Goal: Information Seeking & Learning: Learn about a topic

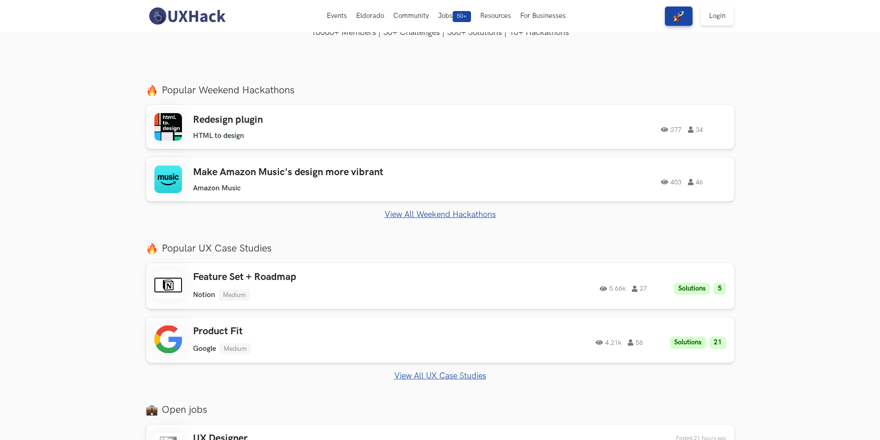
click at [430, 213] on link "View All Weekend Hackathons" at bounding box center [440, 215] width 588 height 10
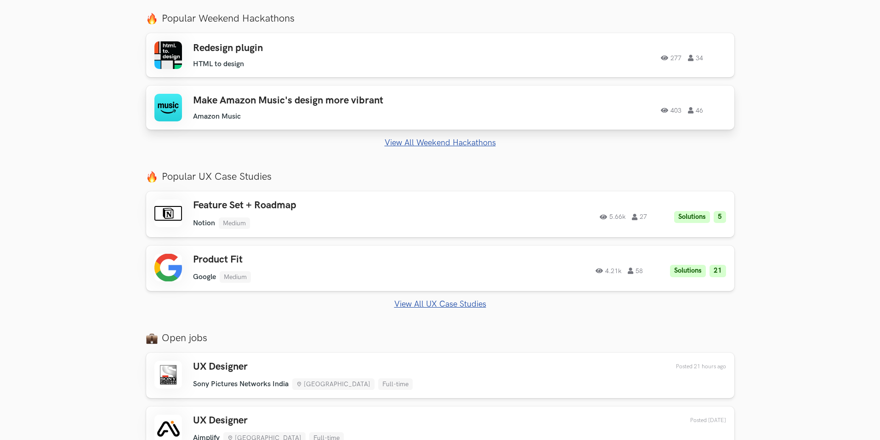
scroll to position [506, 0]
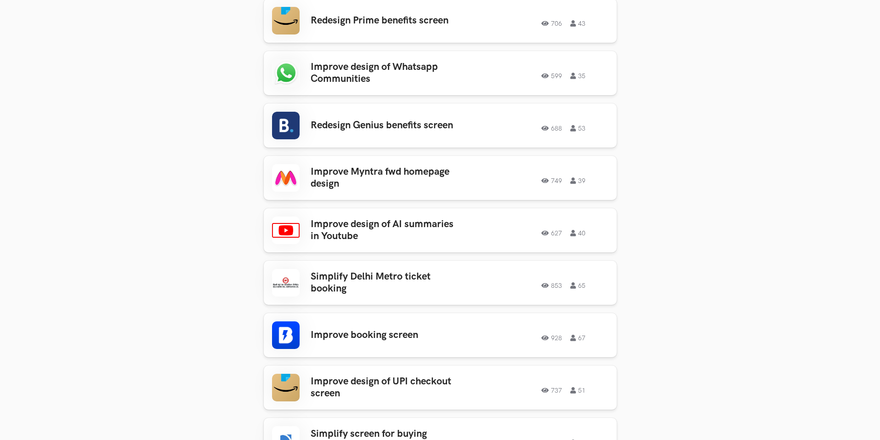
scroll to position [920, 0]
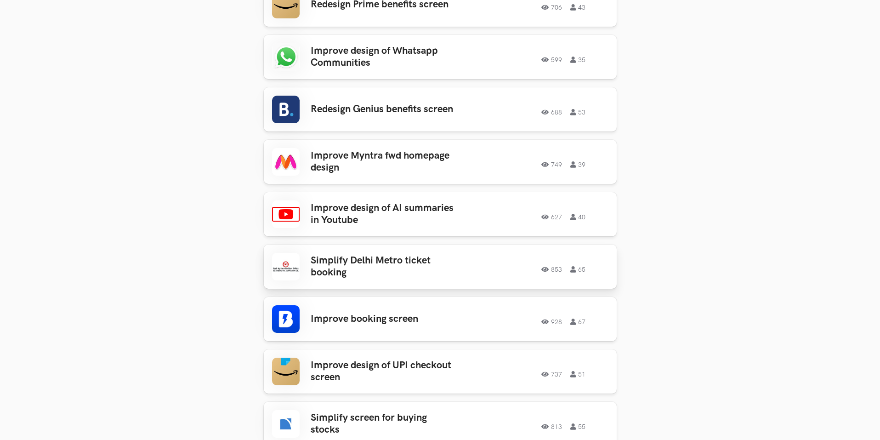
click at [344, 253] on div "Simplify Delhi Metro ticket booking 853 65 853 65" at bounding box center [440, 267] width 337 height 28
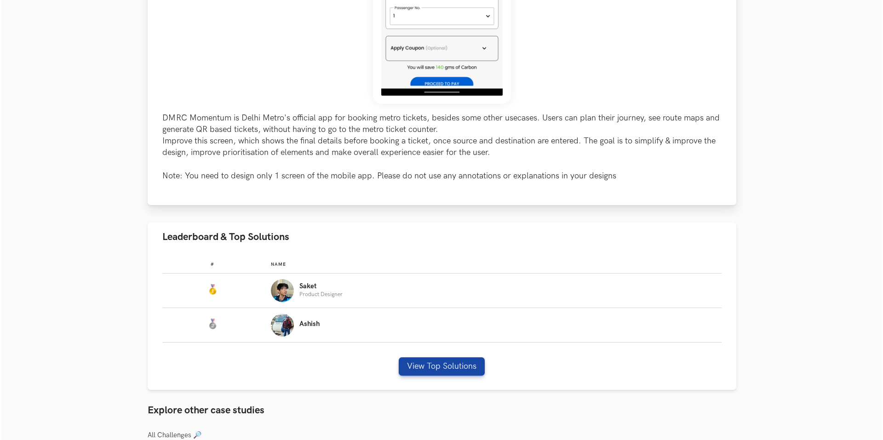
scroll to position [322, 0]
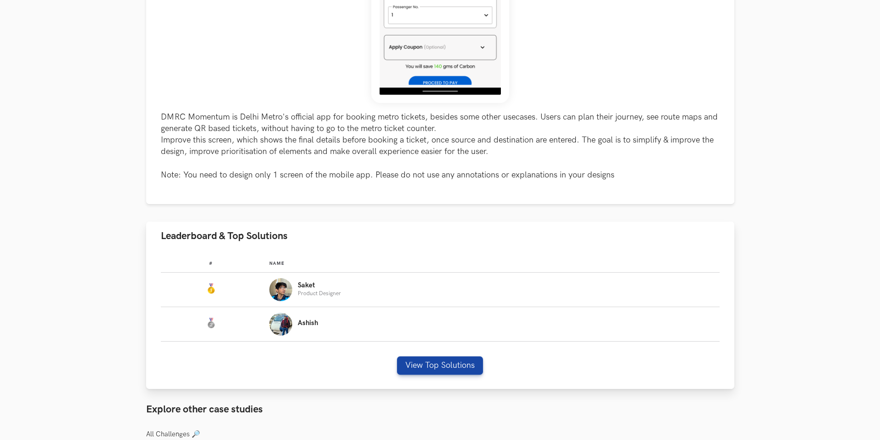
click at [310, 291] on p "Product Designer" at bounding box center [319, 294] width 43 height 6
click at [455, 358] on button "View Top Solutions" at bounding box center [440, 365] width 86 height 18
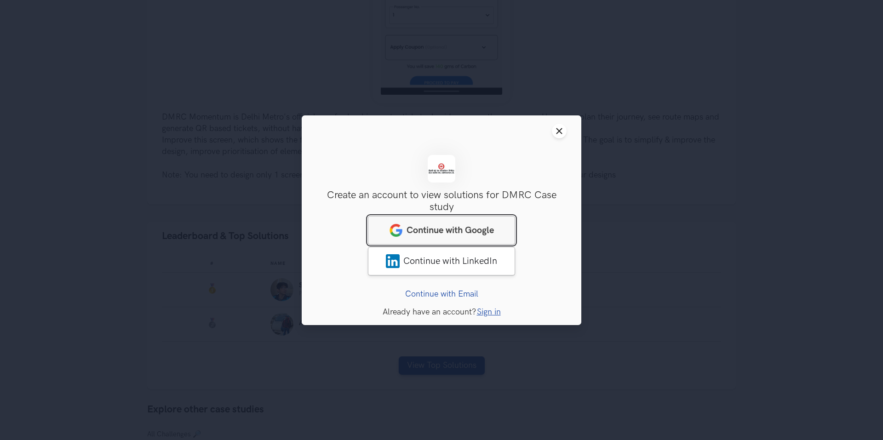
click at [438, 238] on link "Continue with Google" at bounding box center [441, 230] width 147 height 29
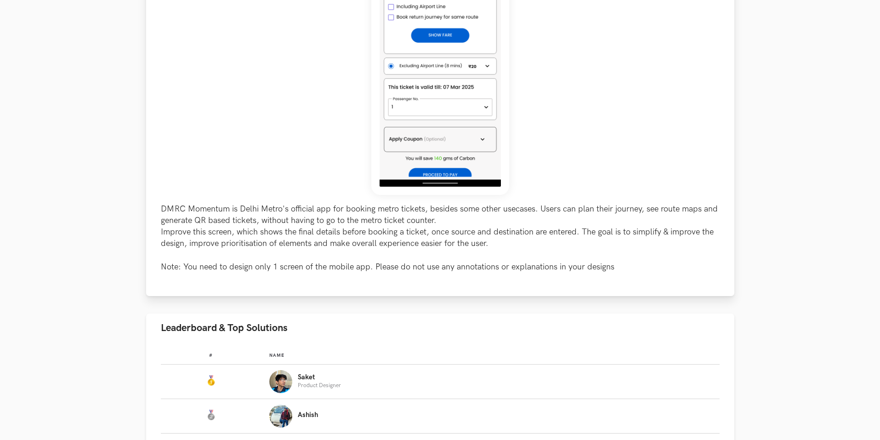
scroll to position [414, 0]
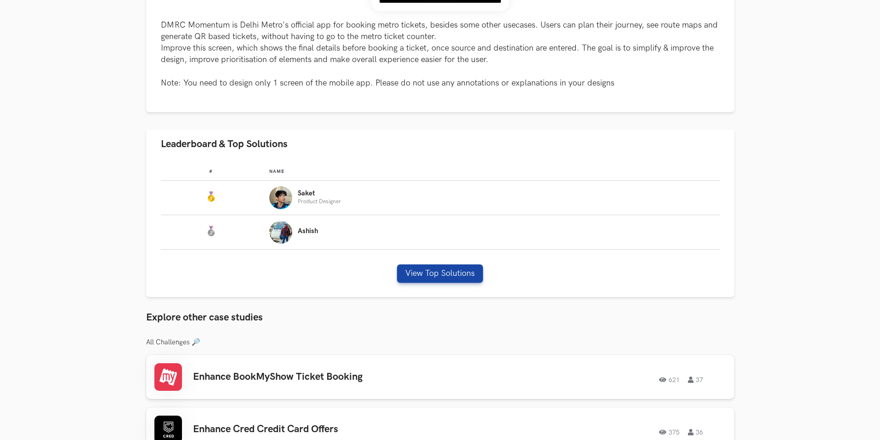
click at [407, 298] on div "DMRC: Simplify Delhi Metro ticket booking 855 65 Solutions 3 View Top Solutions…" at bounding box center [440, 141] width 588 height 1028
click at [415, 277] on button "View Top Solutions" at bounding box center [440, 273] width 86 height 18
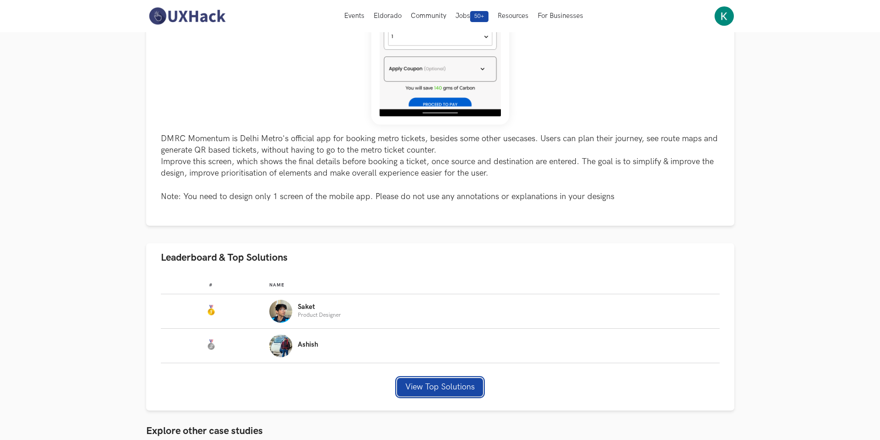
scroll to position [92, 0]
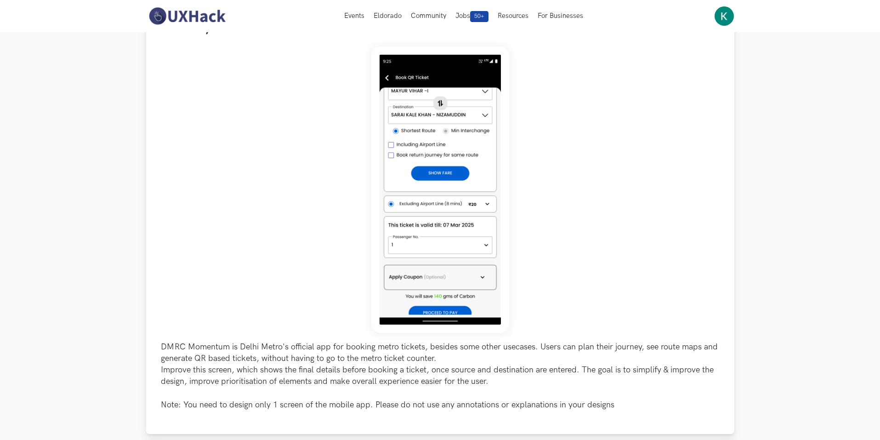
click at [468, 108] on img at bounding box center [440, 189] width 138 height 286
click at [467, 187] on img at bounding box center [440, 189] width 138 height 286
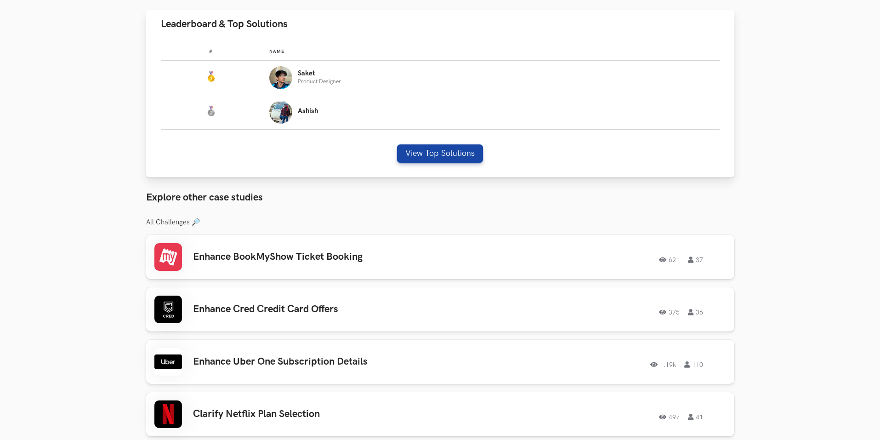
scroll to position [534, 0]
click at [404, 269] on div "Enhance BookMyShow Ticket Booking 621 37 621 37" at bounding box center [440, 257] width 572 height 28
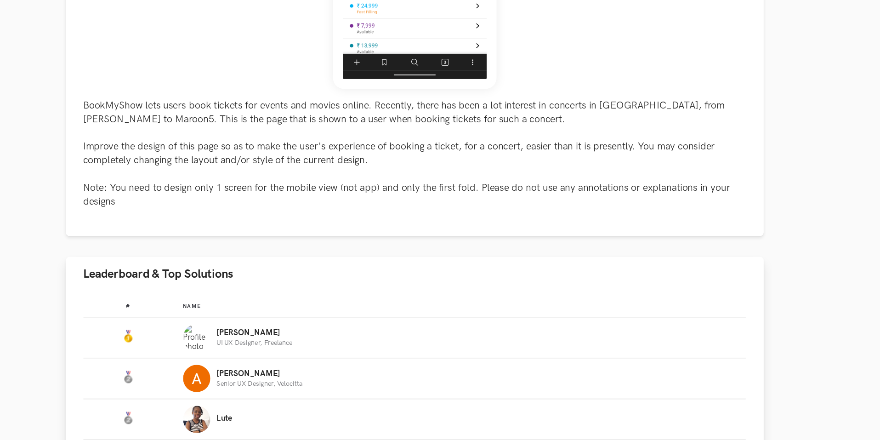
scroll to position [419, 0]
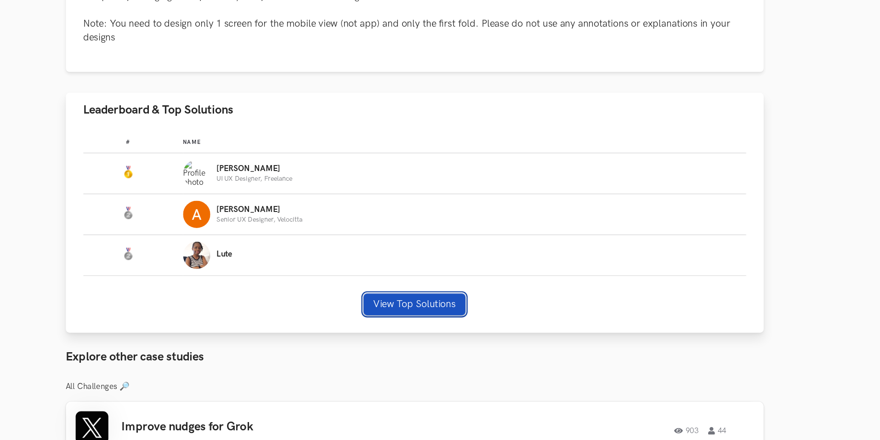
click at [409, 325] on button "View Top Solutions" at bounding box center [440, 325] width 86 height 18
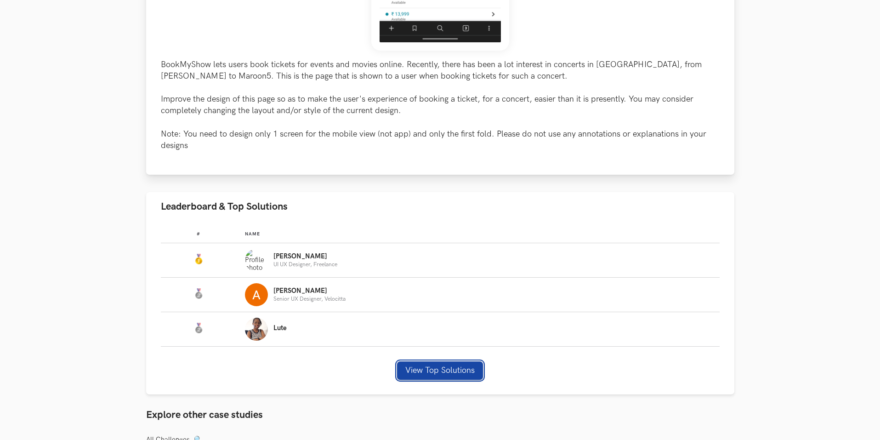
scroll to position [584, 0]
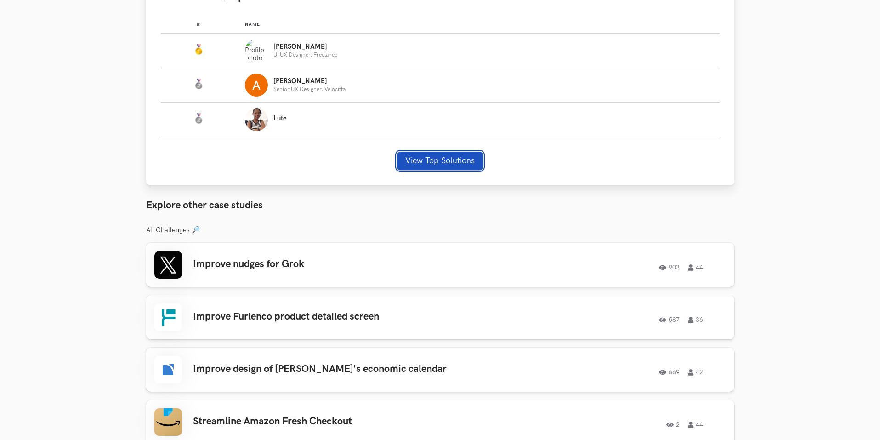
click at [429, 161] on button "View Top Solutions" at bounding box center [440, 161] width 86 height 18
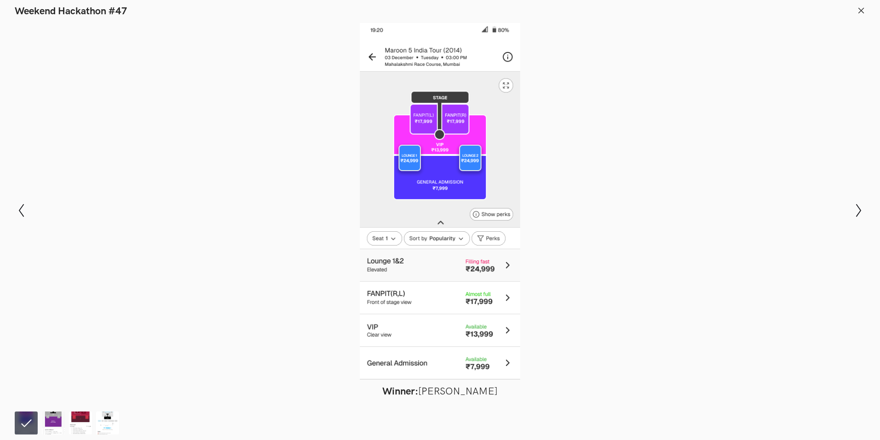
scroll to position [709, 0]
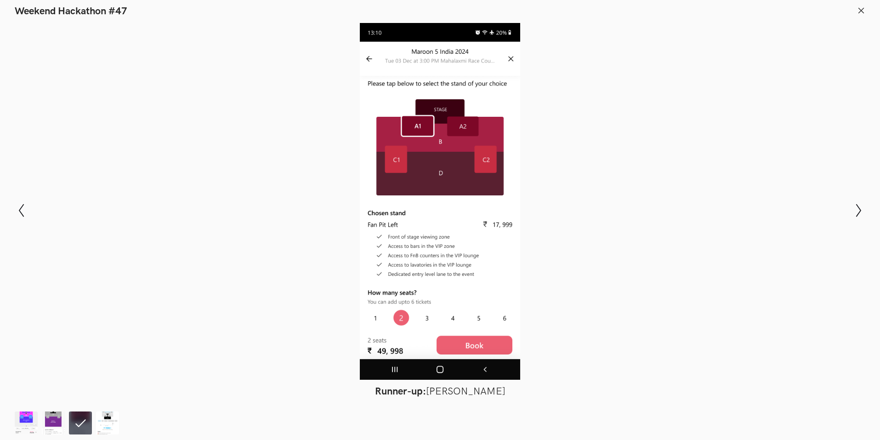
click at [568, 96] on div at bounding box center [440, 201] width 813 height 357
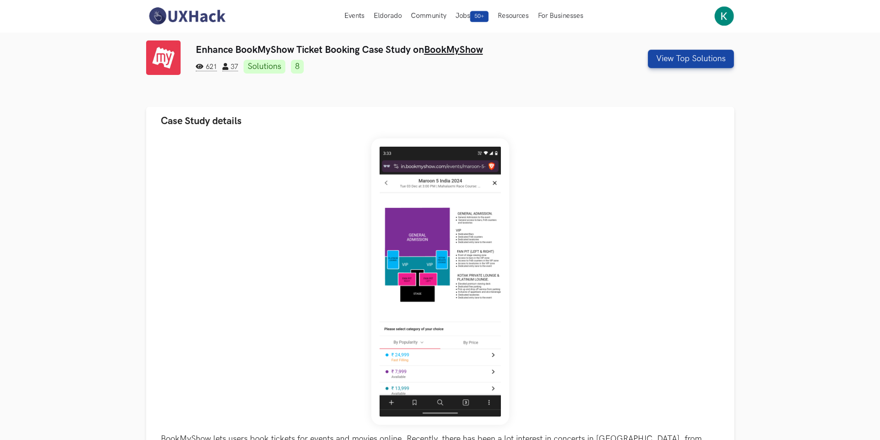
scroll to position [0, 0]
click at [195, 26] on nav "Events Live Eldorado Community Jobs 50+ Resources For Businesses Home My Profil…" at bounding box center [440, 16] width 588 height 32
click at [195, 25] on img at bounding box center [187, 15] width 82 height 19
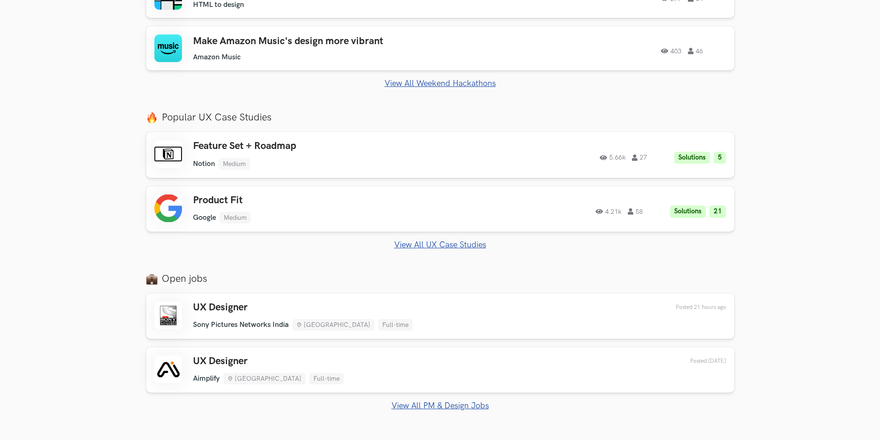
scroll to position [407, 0]
click at [428, 240] on link "View All UX Case Studies" at bounding box center [440, 245] width 588 height 10
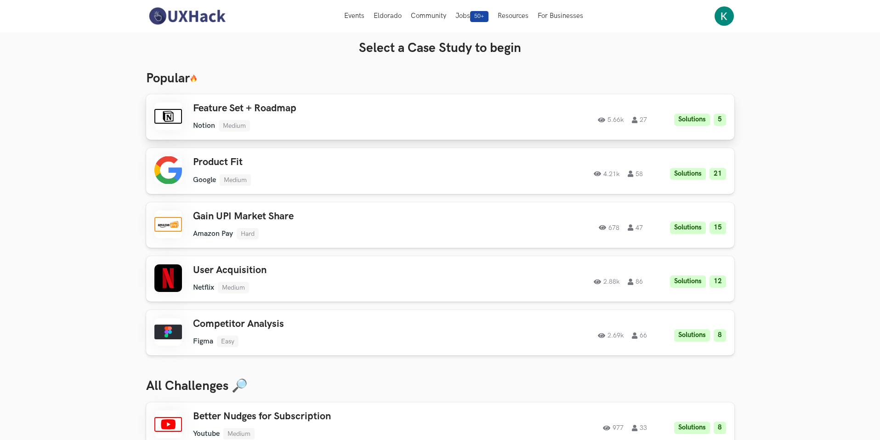
click at [253, 107] on h3 "Feature Set + Roadmap" at bounding box center [323, 109] width 261 height 12
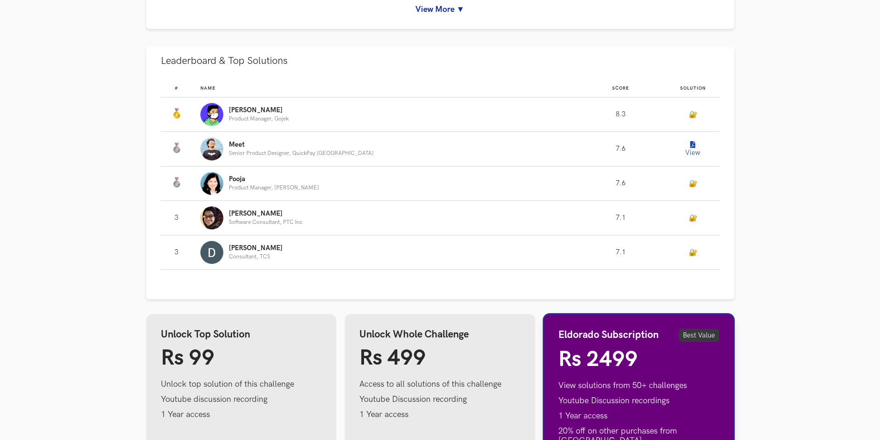
scroll to position [520, 0]
click at [689, 113] on link "🔐" at bounding box center [693, 114] width 8 height 8
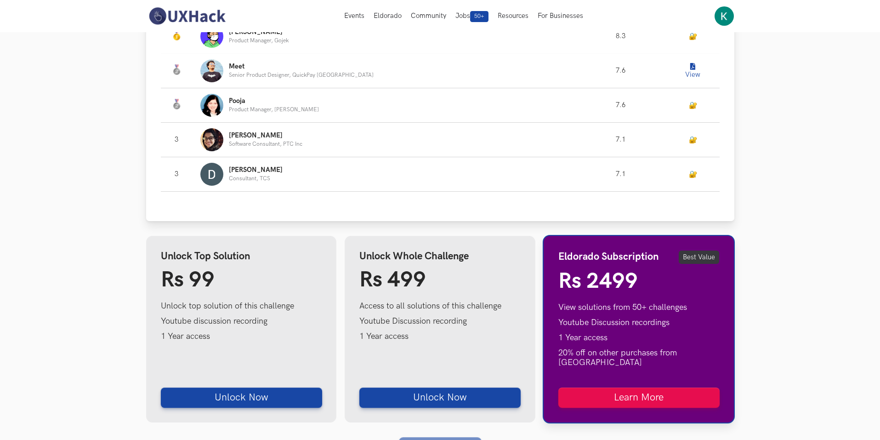
scroll to position [597, 0]
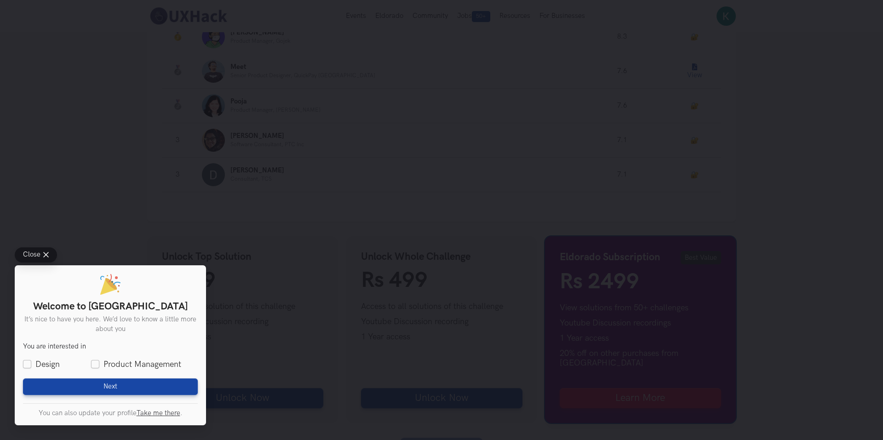
click at [181, 252] on div "Close" at bounding box center [110, 254] width 191 height 15
click at [50, 251] on button "Close" at bounding box center [36, 254] width 42 height 15
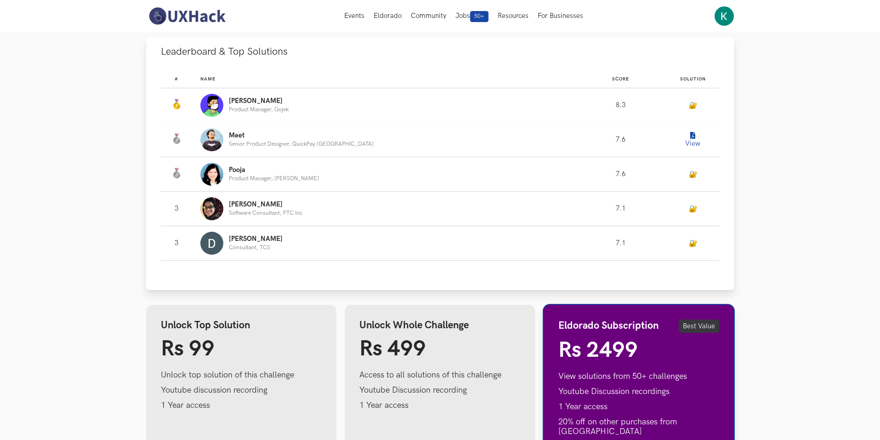
scroll to position [528, 0]
click at [691, 134] on icon "Leaderboard" at bounding box center [693, 136] width 5 height 7
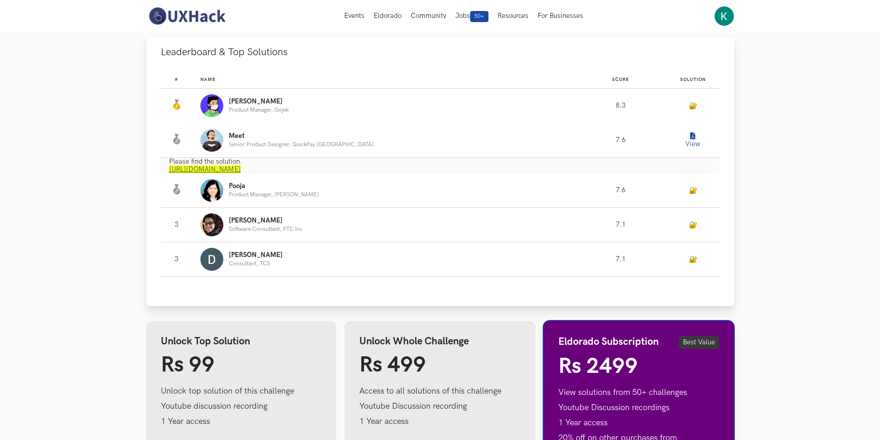
click at [398, 164] on p "Please find the solution." at bounding box center [444, 162] width 551 height 8
click at [241, 172] on link "https://www.notion.so/meetshah/UXHack-Notion-API-f25949084daf4890a738403b0e96c7…" at bounding box center [205, 170] width 72 height 8
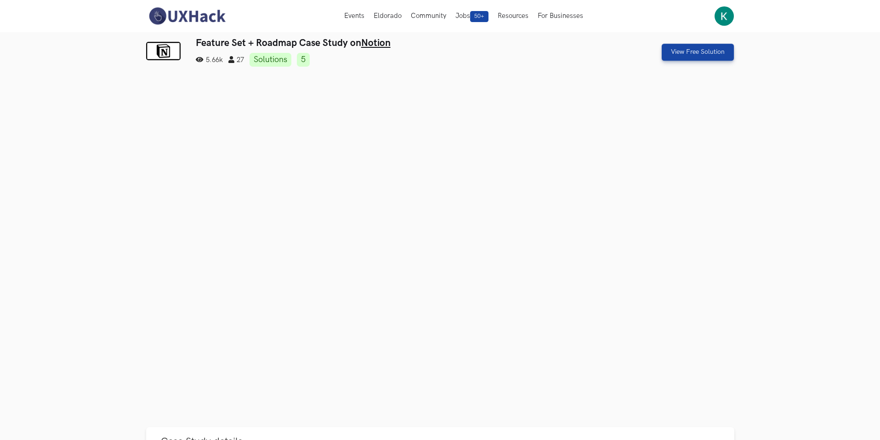
scroll to position [3, 0]
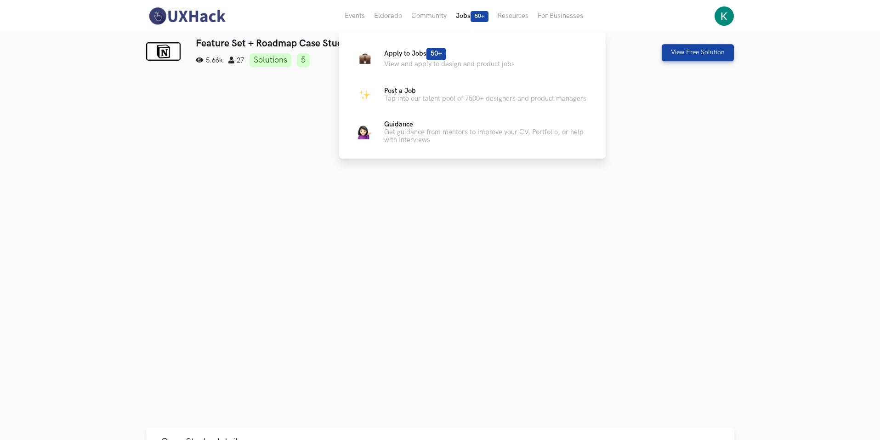
click at [457, 20] on button "Jobs 50+" at bounding box center [472, 16] width 42 height 32
click at [434, 58] on span "50+" at bounding box center [437, 54] width 20 height 12
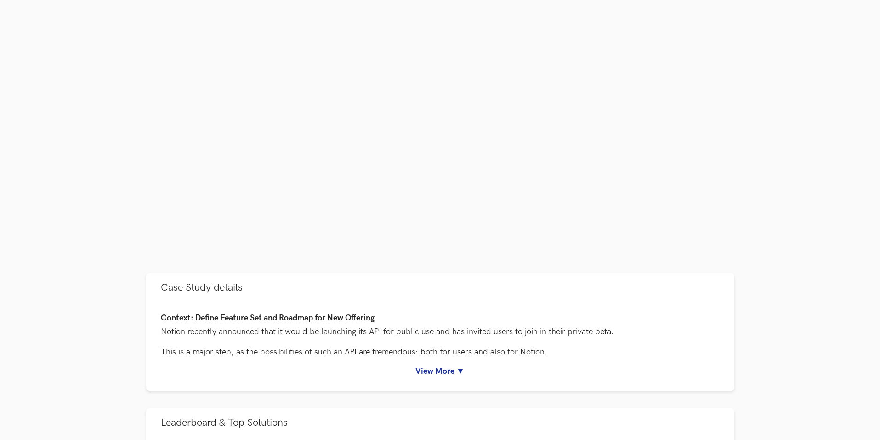
scroll to position [160, 0]
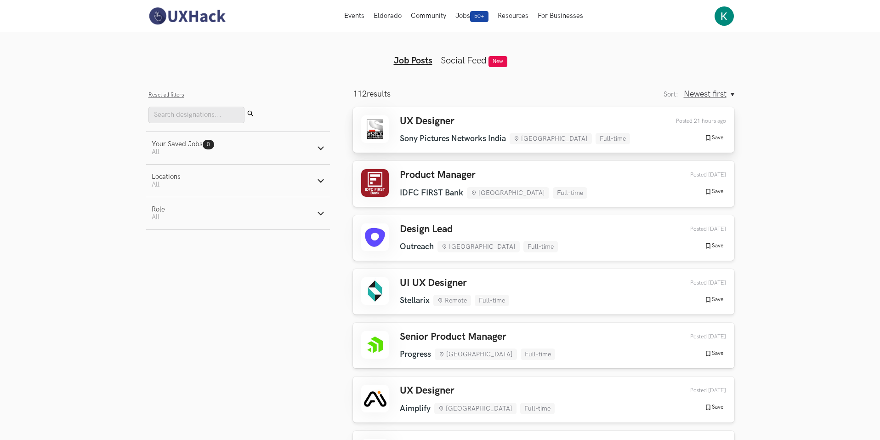
click at [452, 117] on h3 "UX Designer" at bounding box center [515, 121] width 230 height 12
